Goal: Information Seeking & Learning: Learn about a topic

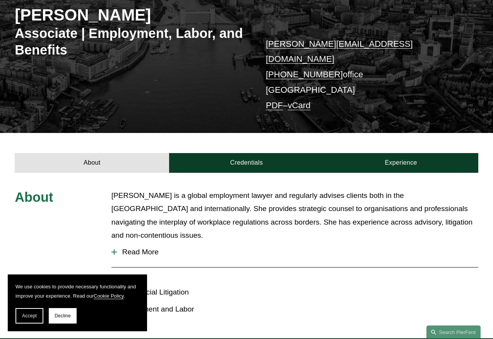
scroll to position [232, 0]
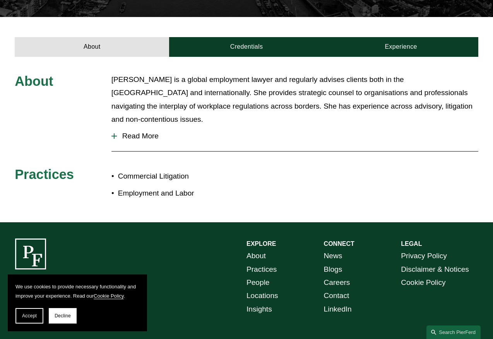
click at [134, 132] on span "Read More" at bounding box center [298, 136] width 362 height 9
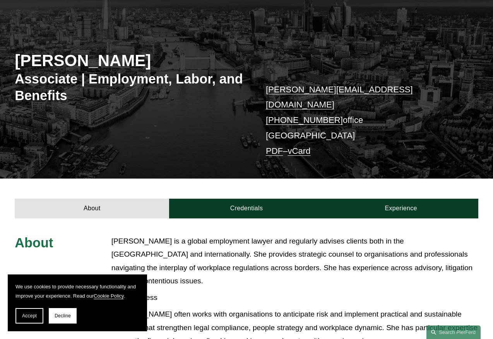
scroll to position [155, 0]
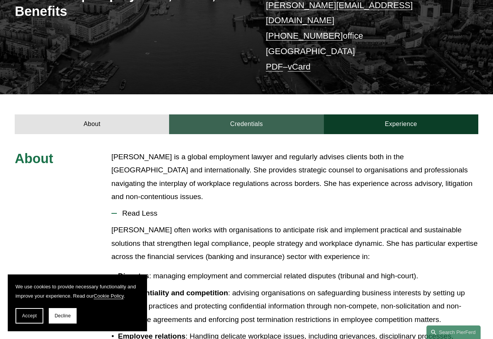
click at [276, 115] on link "Credentials" at bounding box center [246, 125] width 154 height 20
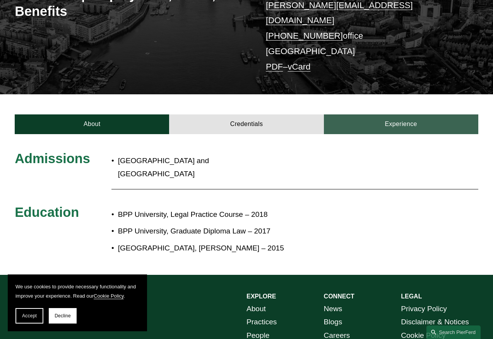
click at [408, 115] on link "Experience" at bounding box center [401, 125] width 154 height 20
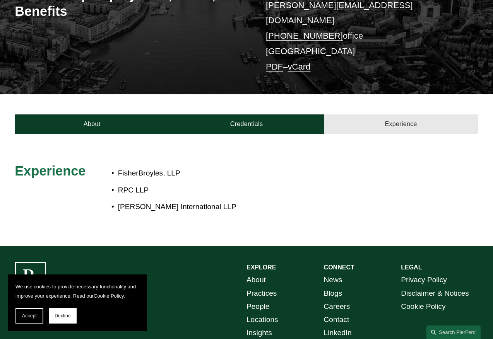
click at [403, 115] on link "Experience" at bounding box center [401, 125] width 154 height 20
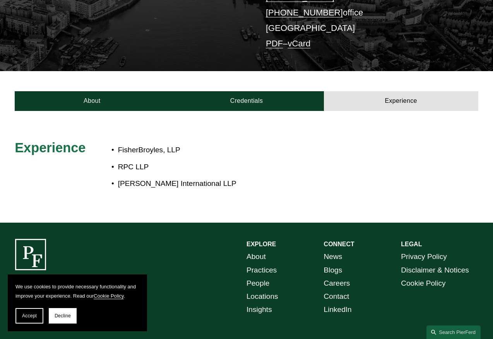
scroll to position [194, 0]
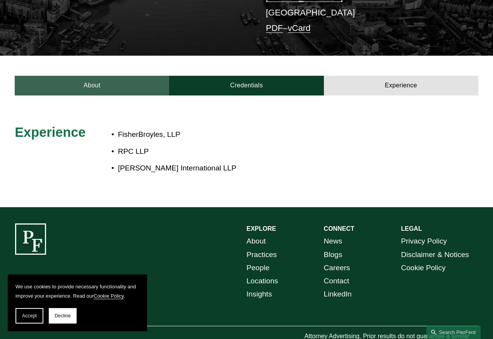
click at [89, 76] on link "About" at bounding box center [92, 86] width 154 height 20
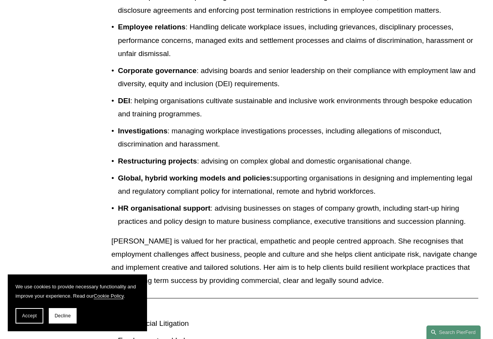
scroll to position [634, 0]
